Goal: Task Accomplishment & Management: Manage account settings

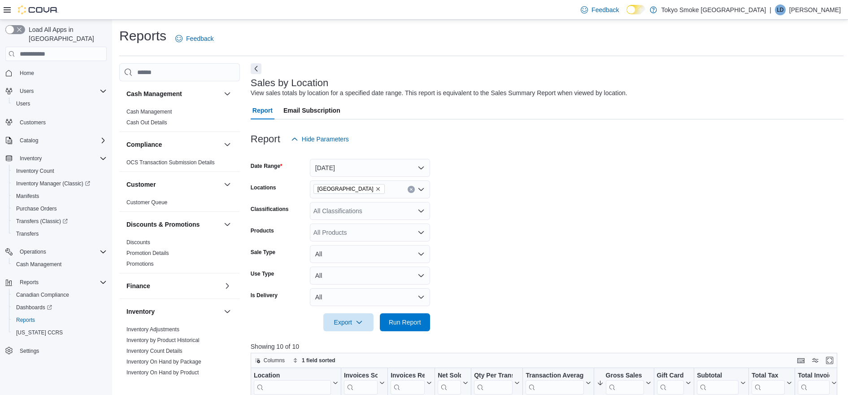
scroll to position [280, 0]
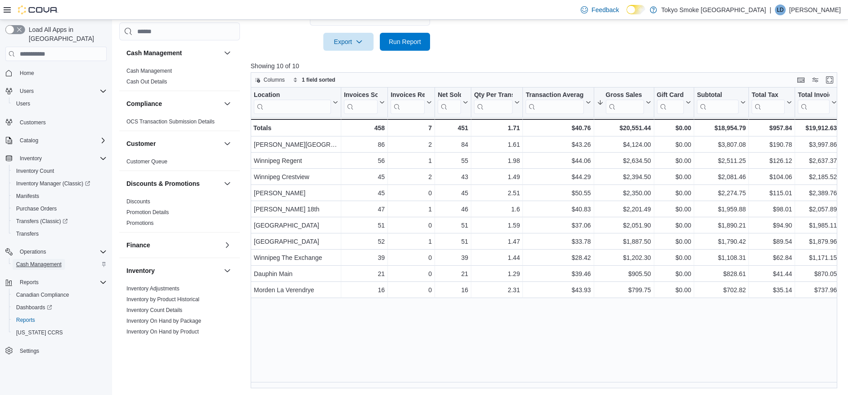
click at [45, 261] on span "Cash Management" at bounding box center [38, 264] width 45 height 7
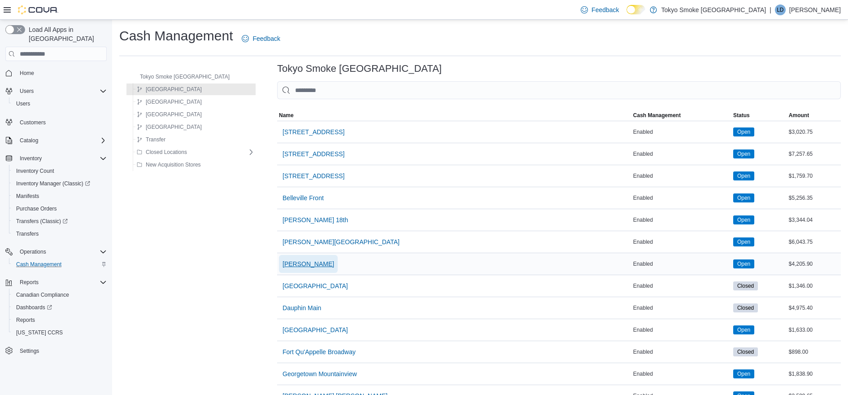
click at [283, 266] on span "[PERSON_NAME]" at bounding box center [309, 263] width 52 height 9
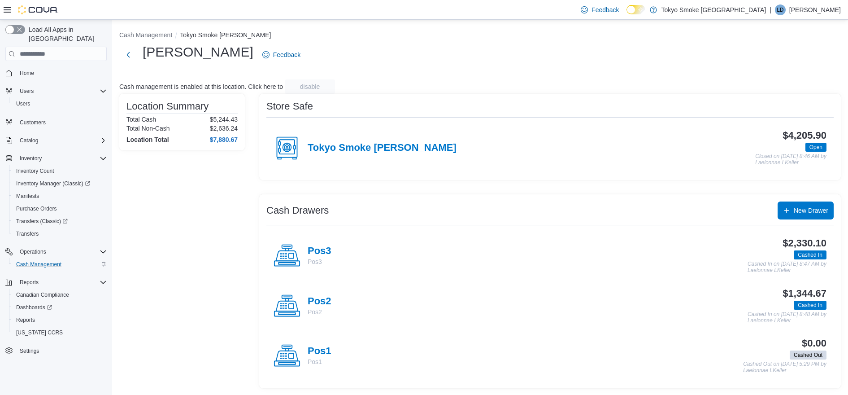
click at [328, 249] on h4 "Pos3" at bounding box center [320, 251] width 24 height 12
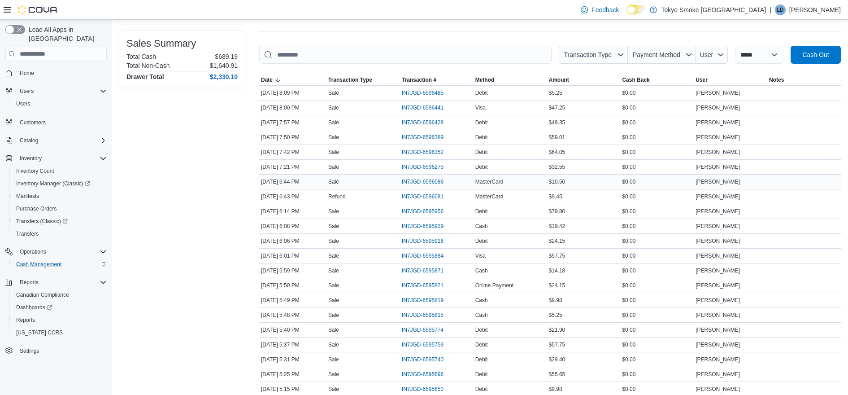
scroll to position [318, 0]
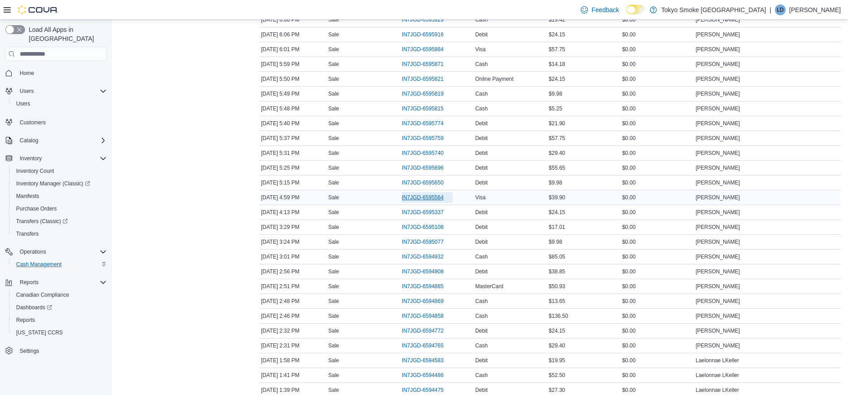
click at [428, 196] on span "IN7JGD-6595564" at bounding box center [423, 197] width 42 height 7
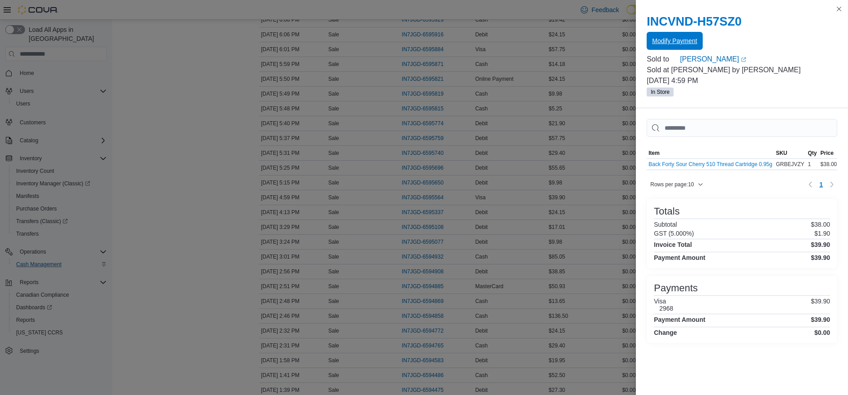
click at [684, 44] on span "Modify Payment" at bounding box center [674, 40] width 45 height 9
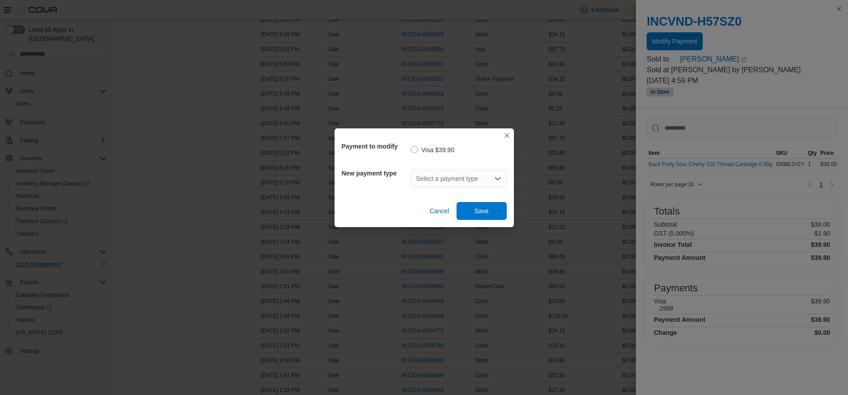
click at [471, 183] on div "Select a payment type" at bounding box center [459, 179] width 96 height 18
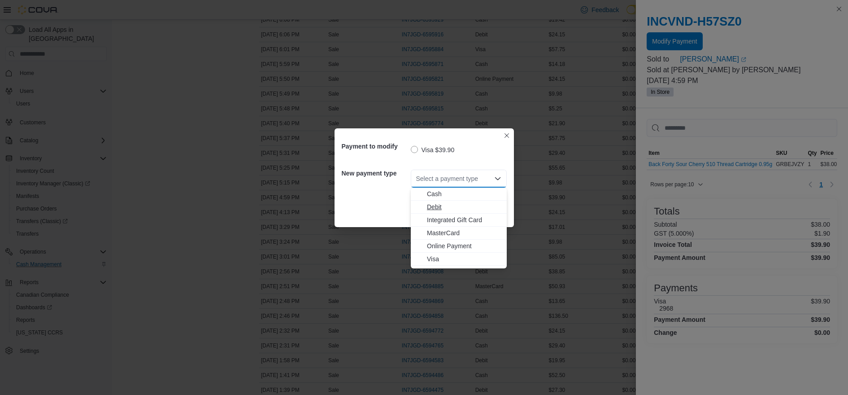
click at [430, 205] on span "Debit" at bounding box center [464, 206] width 74 height 9
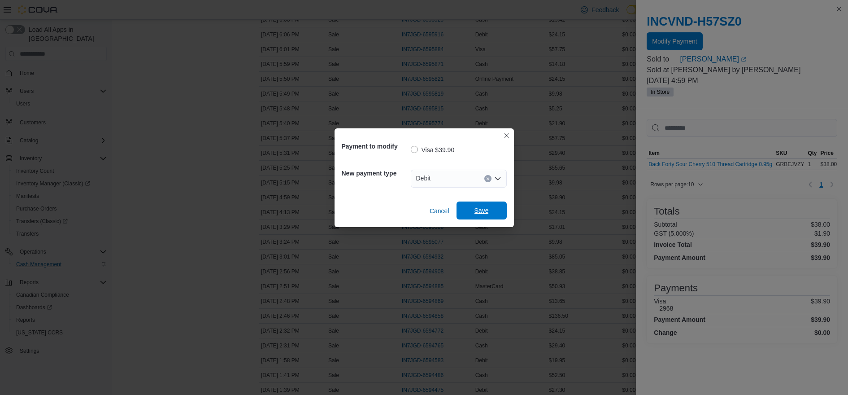
click at [479, 211] on span "Save" at bounding box center [482, 210] width 14 height 9
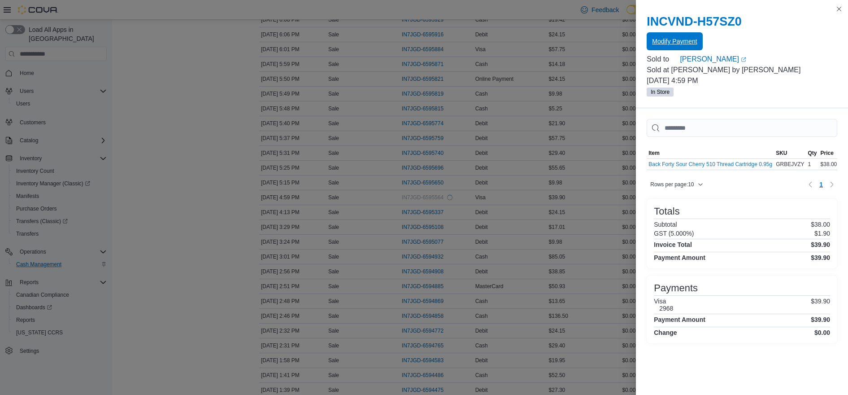
scroll to position [0, 0]
click at [840, 9] on button "Close this dialog" at bounding box center [839, 8] width 11 height 11
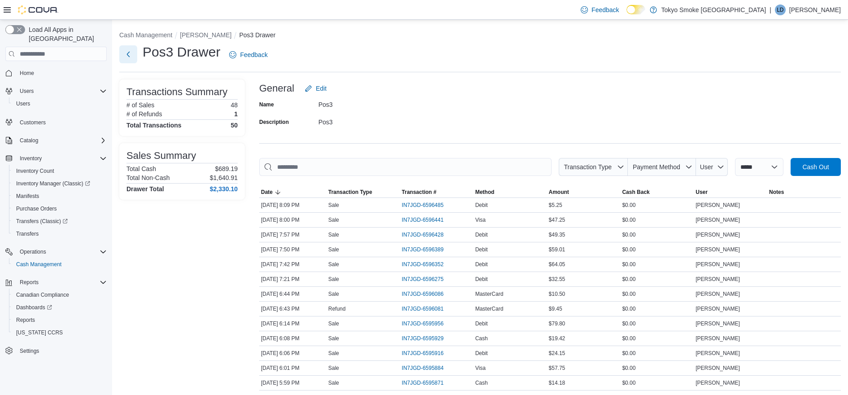
click at [132, 60] on button "Next" at bounding box center [128, 54] width 18 height 18
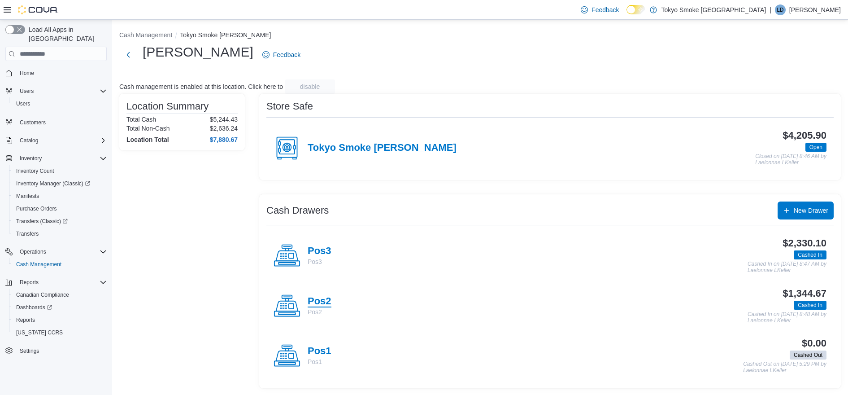
click at [327, 301] on h4 "Pos2" at bounding box center [320, 302] width 24 height 12
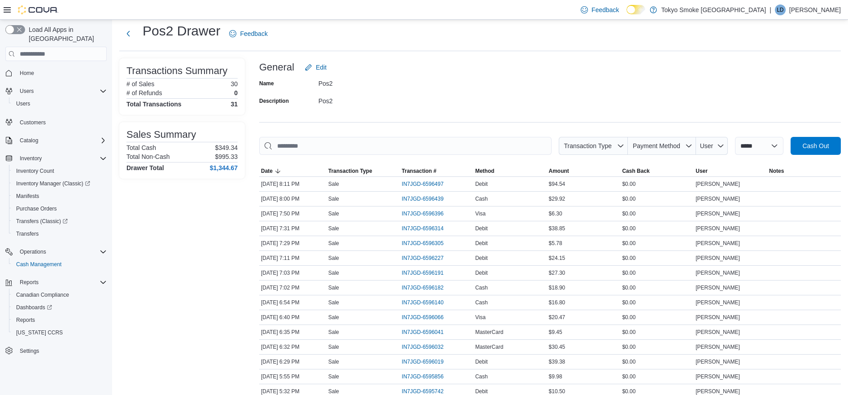
scroll to position [56, 0]
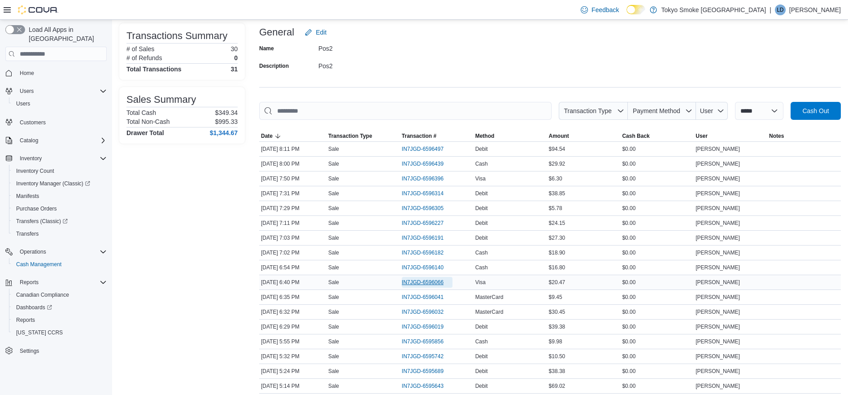
click at [415, 282] on span "IN7JGD-6596066" at bounding box center [423, 282] width 42 height 7
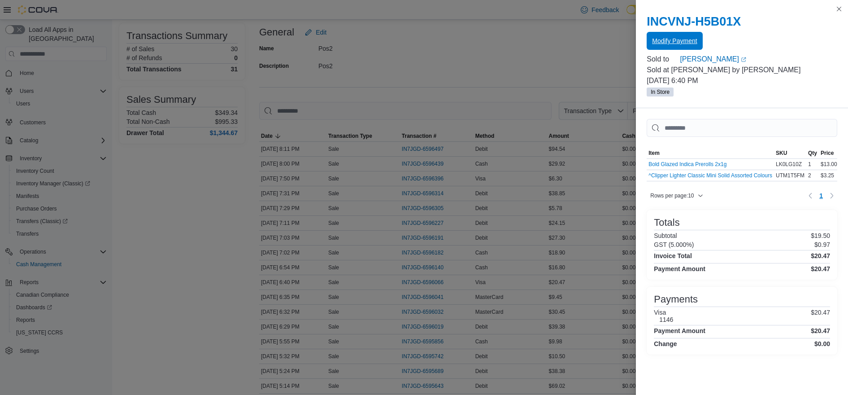
click at [679, 35] on span "Modify Payment" at bounding box center [674, 41] width 45 height 18
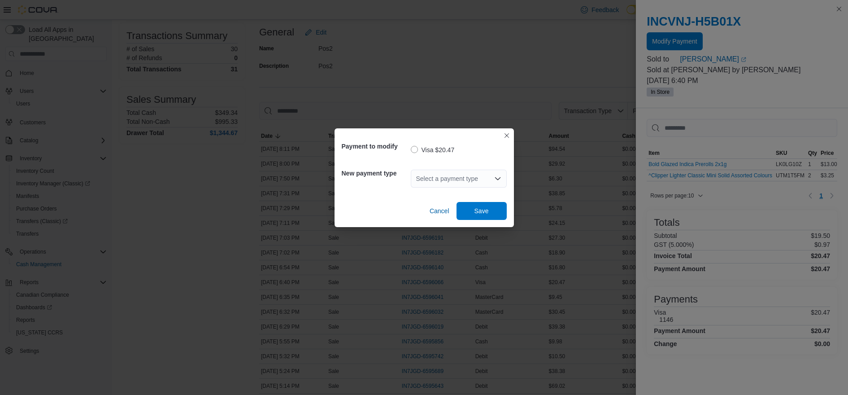
click at [429, 174] on div "Select a payment type" at bounding box center [459, 179] width 96 height 18
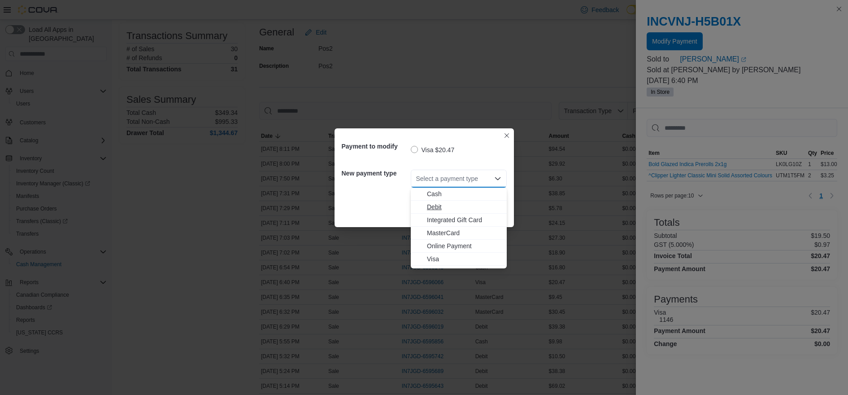
click at [435, 205] on span "Debit" at bounding box center [464, 206] width 74 height 9
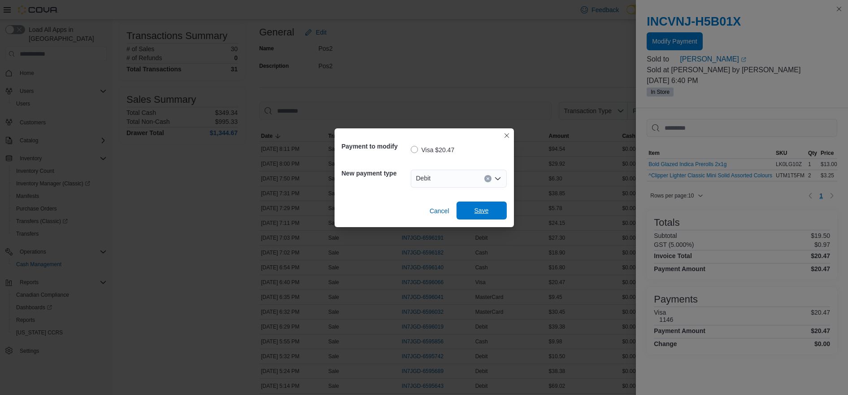
click at [476, 209] on span "Save" at bounding box center [482, 210] width 14 height 9
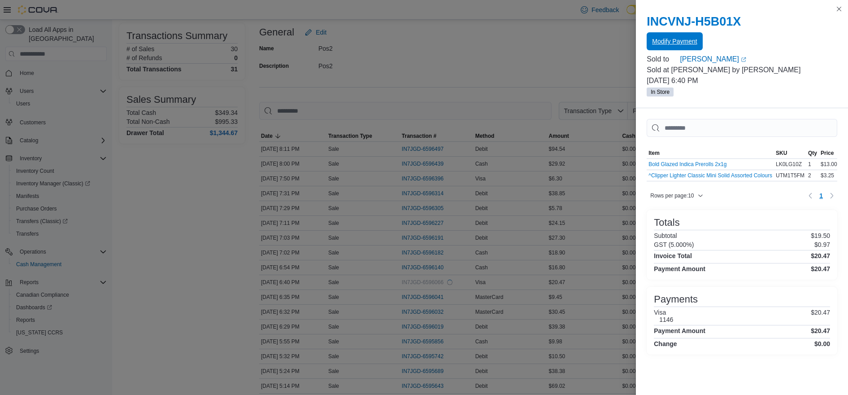
scroll to position [0, 0]
click at [840, 9] on button "Close this dialog" at bounding box center [839, 8] width 11 height 11
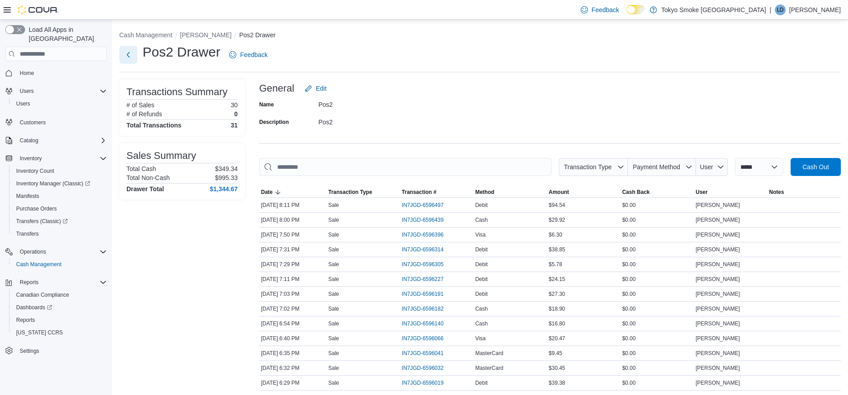
click at [131, 52] on button "Next" at bounding box center [128, 55] width 18 height 18
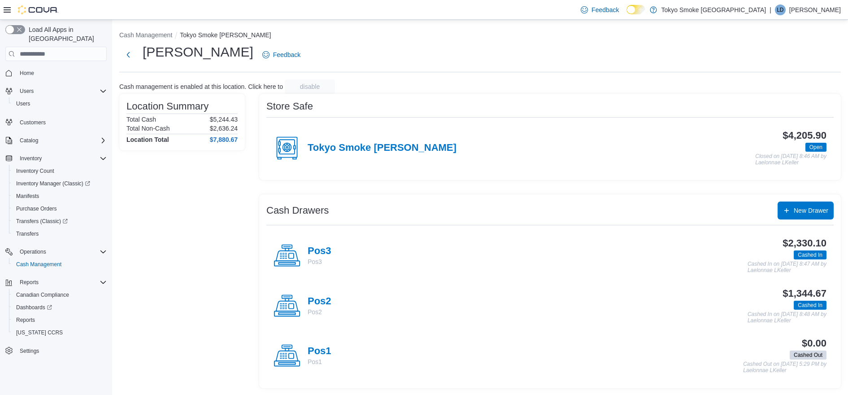
scroll to position [0, 0]
click at [131, 61] on button "Next" at bounding box center [128, 54] width 18 height 18
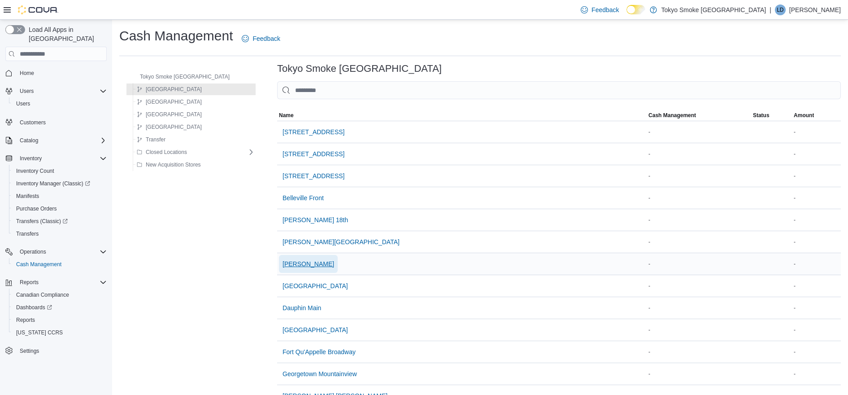
click at [303, 266] on span "[PERSON_NAME]" at bounding box center [309, 263] width 52 height 9
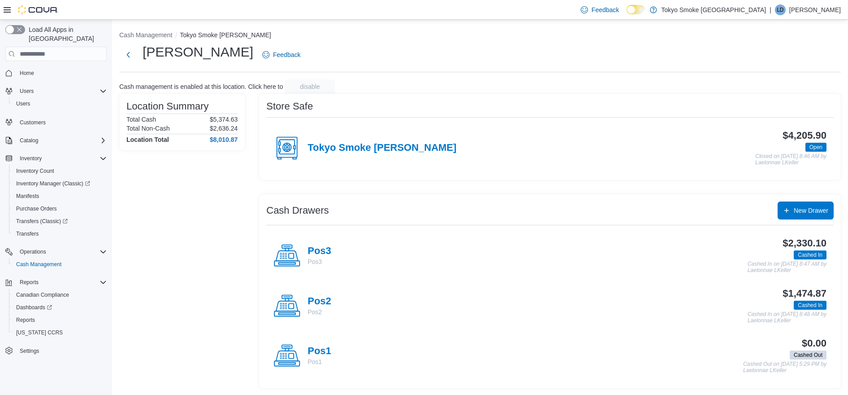
click at [572, 62] on div "Brandon Victoria Feedback" at bounding box center [480, 54] width 722 height 23
click at [479, 250] on div "$2,330.10 Cashed In Cashed In on August 10, 2025 8:47 AM by Laelonnae LKeller" at bounding box center [578, 254] width 495 height 35
click at [572, 310] on div "$1,474.87 Cashed In Cashed In on August 10, 2025 8:48 AM by Laelonnae LKeller" at bounding box center [578, 304] width 495 height 35
click at [588, 258] on div "$2,330.10 Cashed In Cashed In on August 10, 2025 8:47 AM by Laelonnae LKeller" at bounding box center [578, 254] width 495 height 35
click at [587, 311] on div "$1,474.87 Cashed In Cashed In on August 10, 2025 8:48 AM by Laelonnae LKeller" at bounding box center [578, 304] width 495 height 35
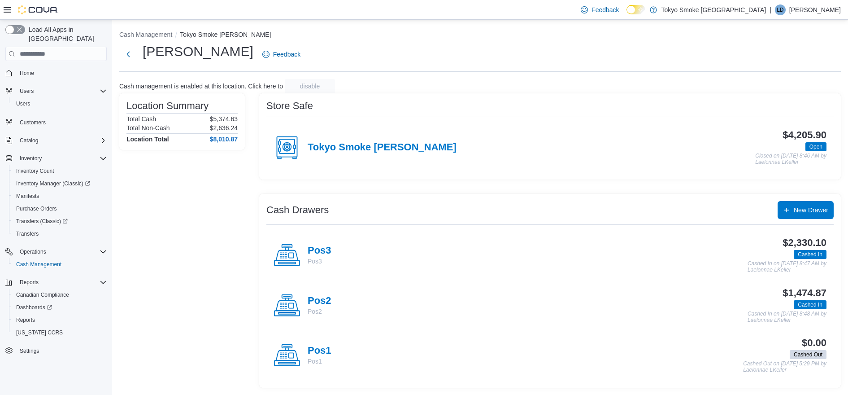
click at [594, 262] on div "$2,330.10 Cashed In Cashed In on August 10, 2025 8:47 AM by Laelonnae LKeller" at bounding box center [578, 254] width 495 height 35
click at [590, 320] on div "$1,474.87 Cashed In Cashed In on August 10, 2025 8:48 AM by Laelonnae LKeller" at bounding box center [578, 304] width 495 height 35
drag, startPoint x: 592, startPoint y: 273, endPoint x: 588, endPoint y: 277, distance: 5.7
click at [591, 273] on div "Pos3 Pos3 $2,330.10 Cashed In Cashed In on August 10, 2025 8:47 AM by Laelonnae…" at bounding box center [549, 255] width 567 height 50
drag, startPoint x: 218, startPoint y: 138, endPoint x: 229, endPoint y: 137, distance: 10.8
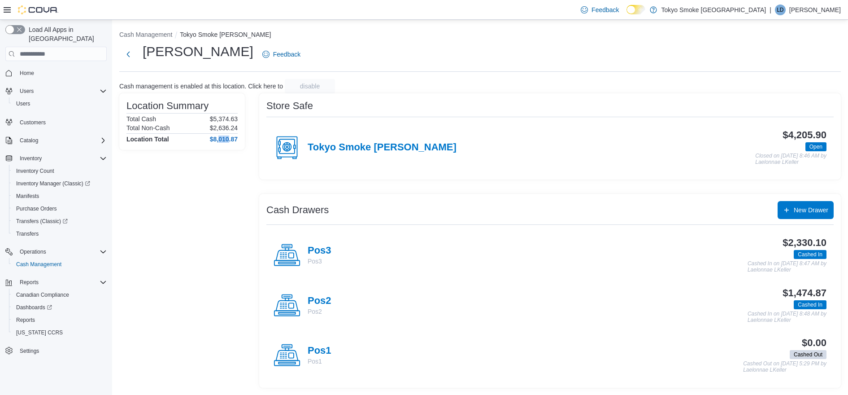
click at [229, 137] on h4 "$8,010.87" at bounding box center [224, 138] width 28 height 7
drag, startPoint x: 229, startPoint y: 137, endPoint x: 218, endPoint y: 165, distance: 29.7
click at [219, 165] on div "Location Summary Total Cash $5,374.63 Total Non-Cash $2,636.24 Location Total $…" at bounding box center [182, 240] width 126 height 294
click at [226, 140] on h4 "$8,010.87" at bounding box center [224, 138] width 28 height 7
